Goal: Task Accomplishment & Management: Use online tool/utility

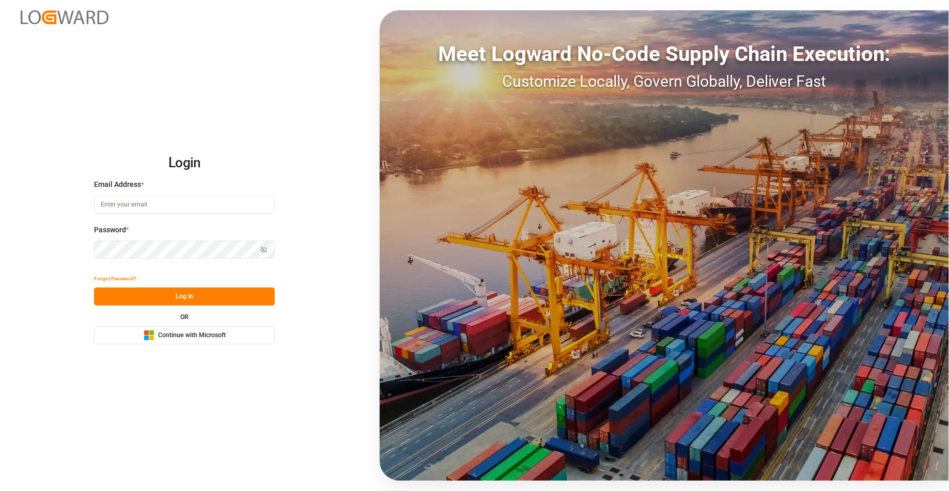
click at [211, 331] on span "Continue with Microsoft" at bounding box center [192, 335] width 68 height 9
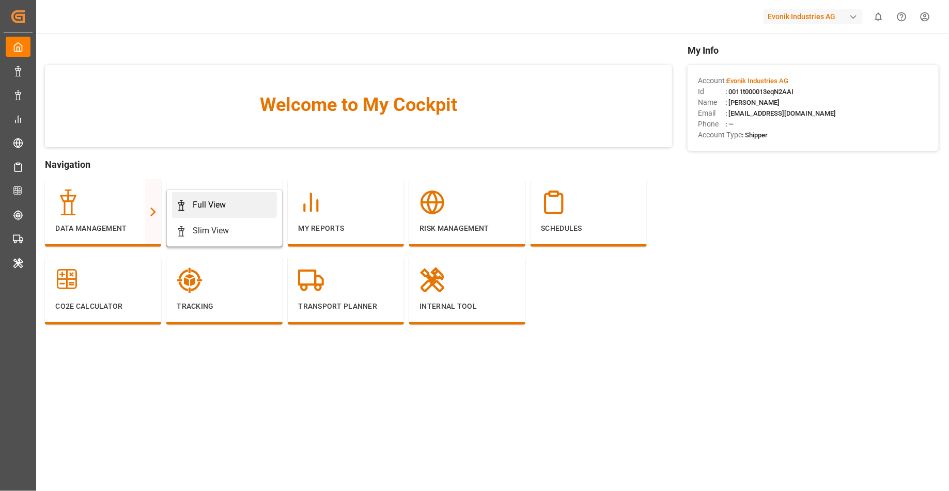
click at [191, 209] on div "Full View" at bounding box center [224, 205] width 97 height 12
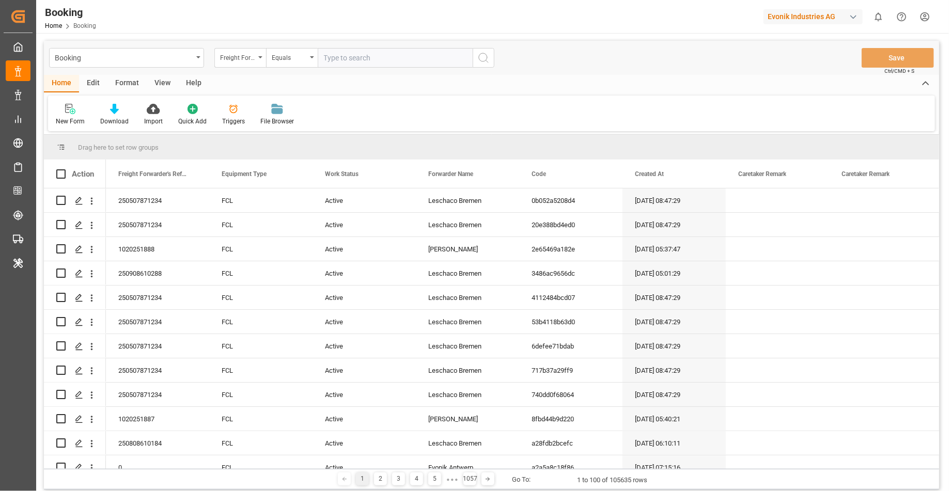
click at [123, 86] on div "Format" at bounding box center [126, 84] width 39 height 18
click at [88, 108] on div "Filter Rows" at bounding box center [71, 114] width 46 height 23
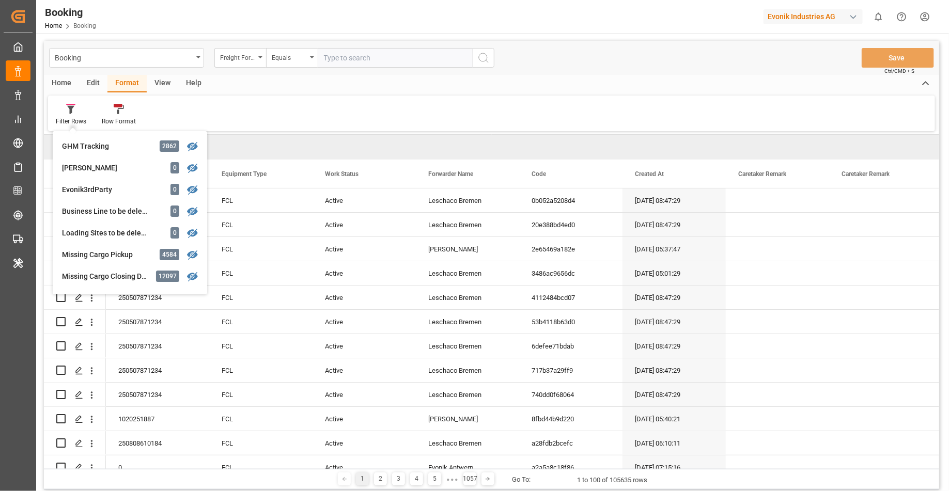
click at [299, 118] on div "Filter Rows GHM Tracking 2862 [PERSON_NAME] 0 Evonik3rdParty 0 Business Line to…" at bounding box center [491, 114] width 887 height 36
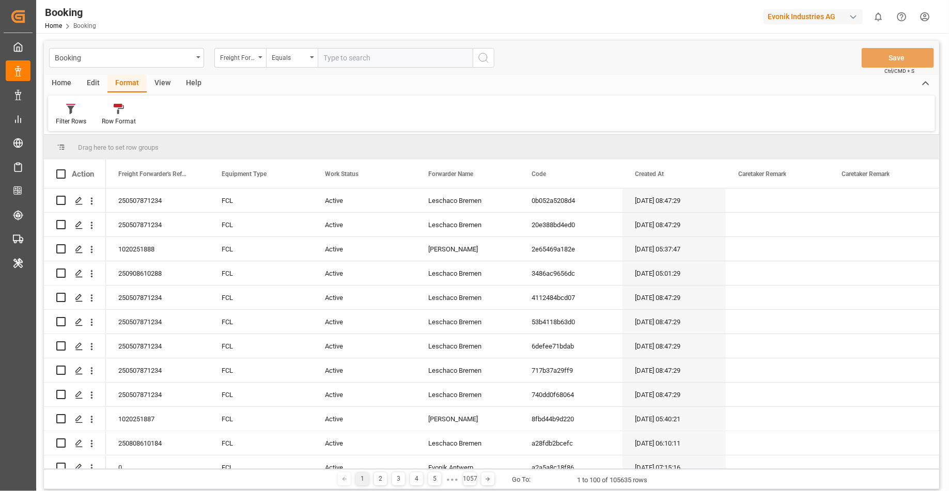
click at [830, 15] on div "Evonik Industries AG" at bounding box center [812, 16] width 99 height 15
type input "[PERSON_NAME]"
click at [801, 71] on span "Pochteca-RJ8V" at bounding box center [780, 75] width 43 height 9
